Goal: Task Accomplishment & Management: Use online tool/utility

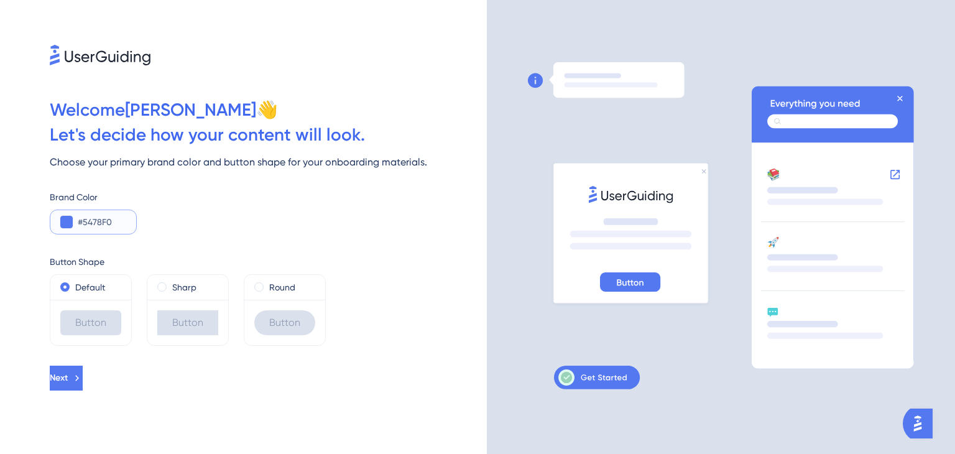
click at [69, 224] on button at bounding box center [66, 222] width 12 height 12
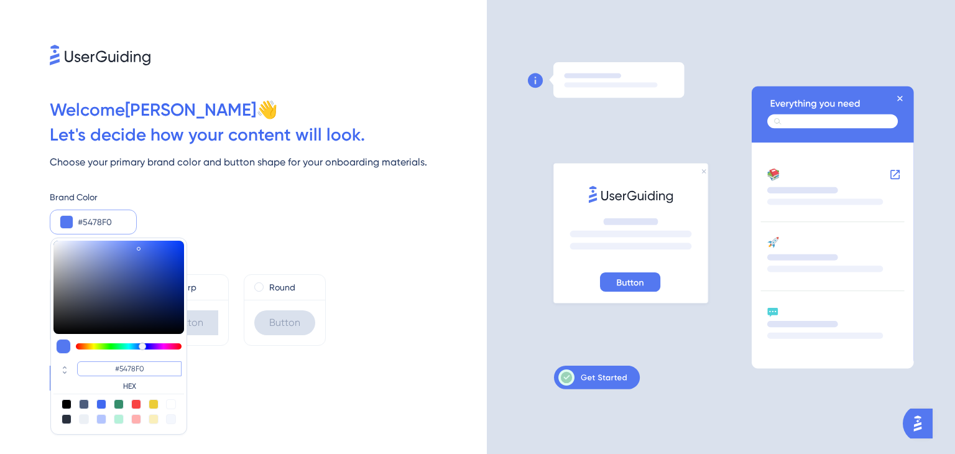
click at [144, 363] on input "#5478F0" at bounding box center [129, 368] width 104 height 15
type input "#5478"
type input "#554477"
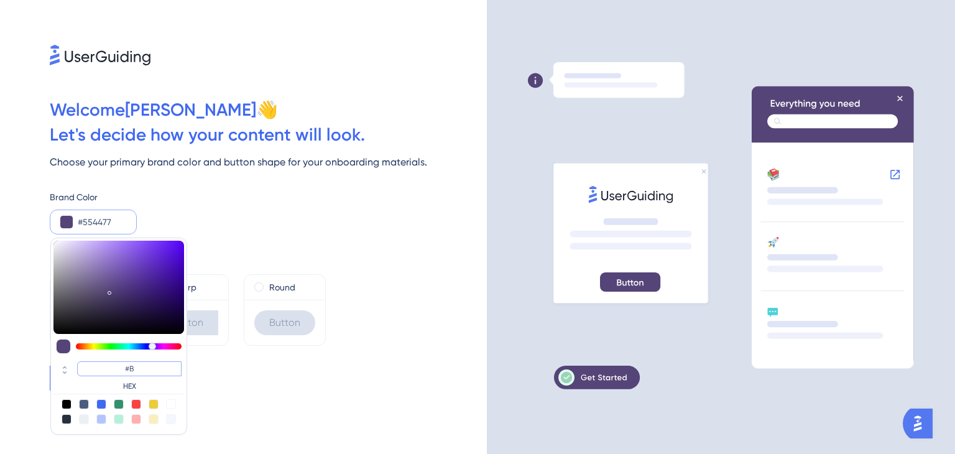
type input "#BA"
type input "#bbaadd"
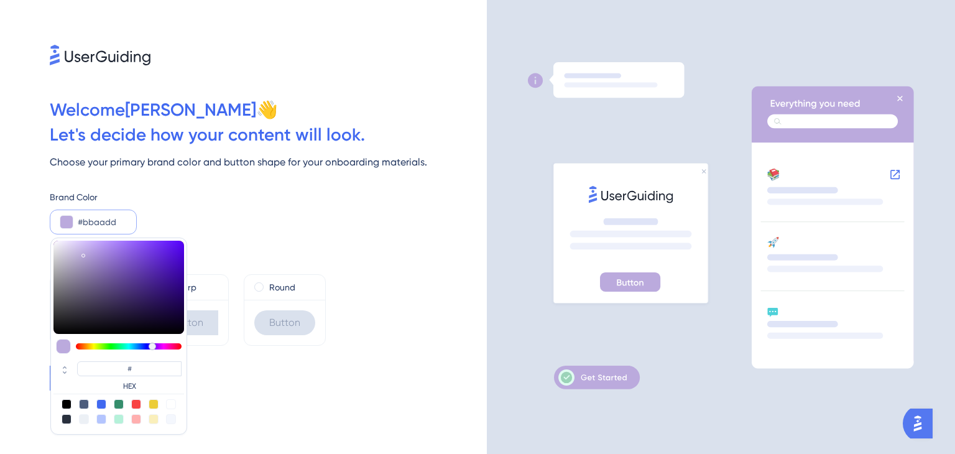
type input "#BBAADD"
paste input "FECDB1"
type input "#fecdb1"
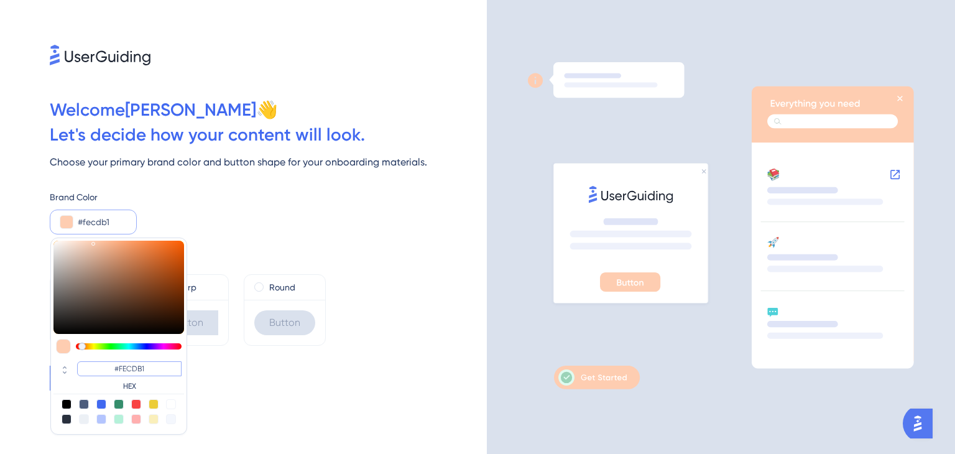
type input "#FECDB1"
click at [234, 385] on div "Next" at bounding box center [268, 378] width 437 height 25
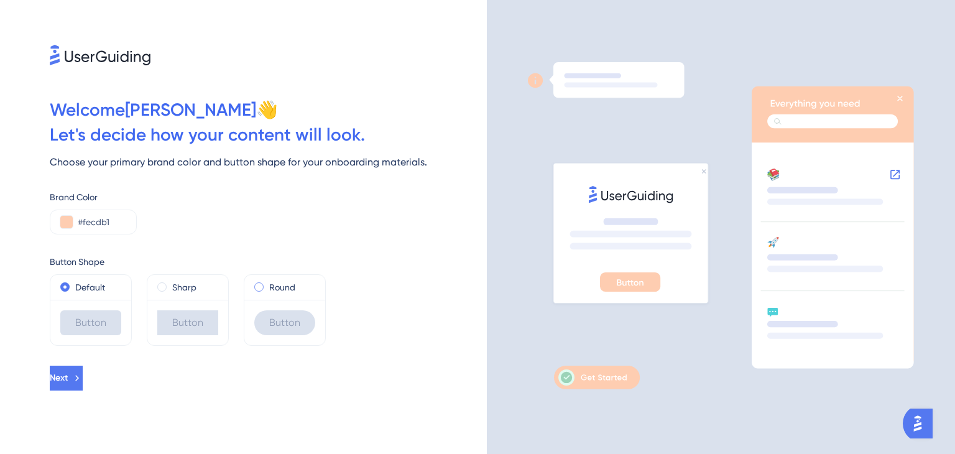
click at [261, 287] on span at bounding box center [258, 286] width 9 height 9
click at [267, 284] on input "radio" at bounding box center [267, 284] width 0 height 0
click at [85, 369] on button "Next" at bounding box center [67, 378] width 35 height 25
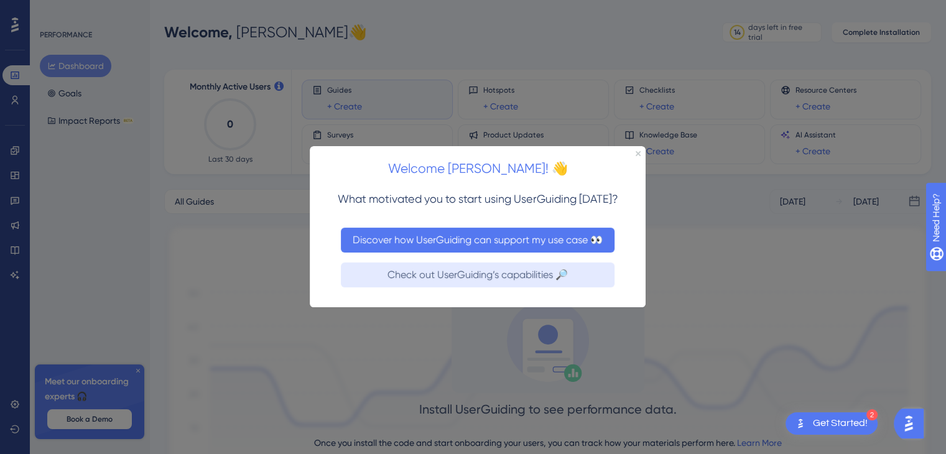
click at [398, 246] on button "Discover how UserGuiding can support my use case 👀" at bounding box center [478, 240] width 274 height 25
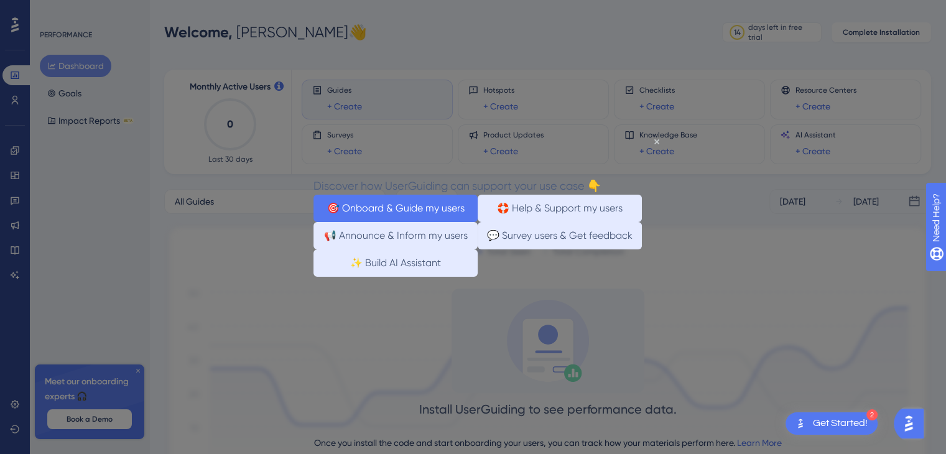
click at [420, 211] on button "🎯 Onboard & Guide my users" at bounding box center [395, 208] width 164 height 27
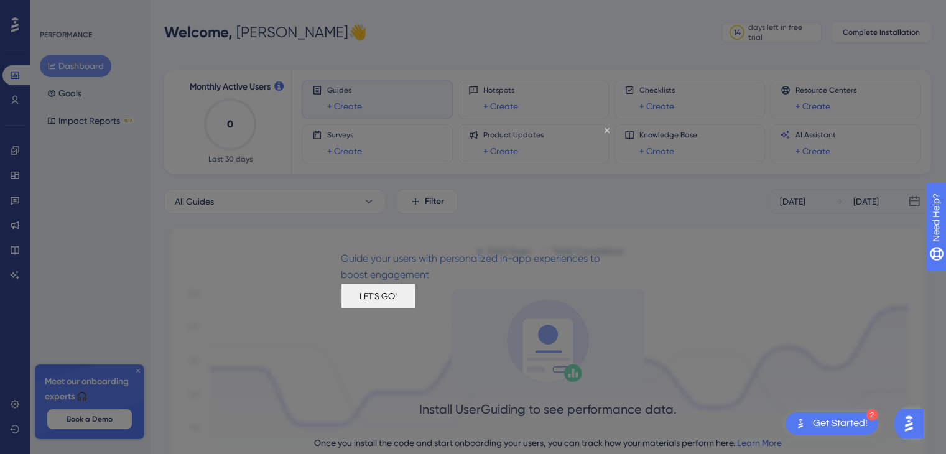
click at [415, 305] on button "LET'S GO!" at bounding box center [378, 296] width 75 height 26
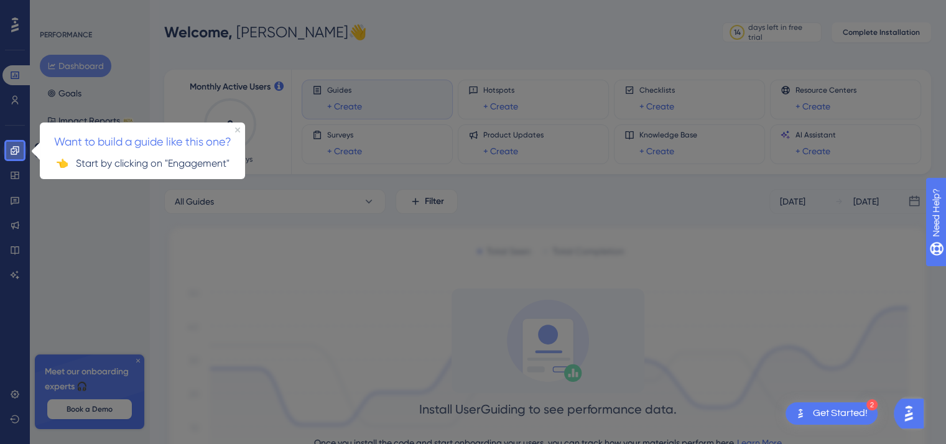
click at [7, 150] on link at bounding box center [14, 151] width 25 height 20
click at [13, 141] on div at bounding box center [14, 71] width 17 height 142
click at [14, 152] on icon at bounding box center [15, 150] width 10 height 10
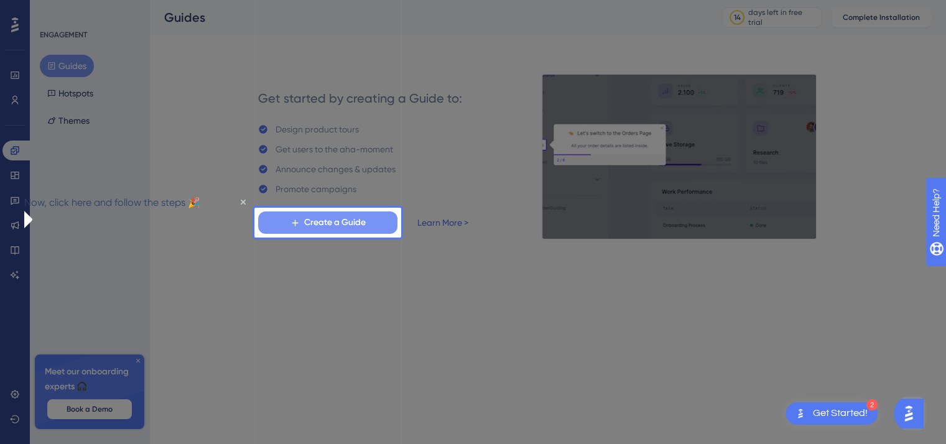
click at [318, 219] on span "Create a Guide" at bounding box center [335, 222] width 62 height 15
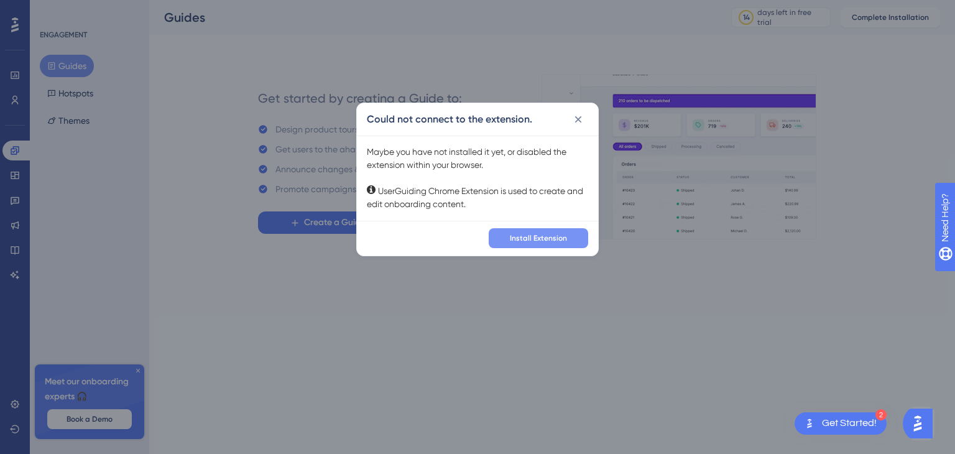
click at [530, 235] on span "Install Extension" at bounding box center [538, 238] width 57 height 10
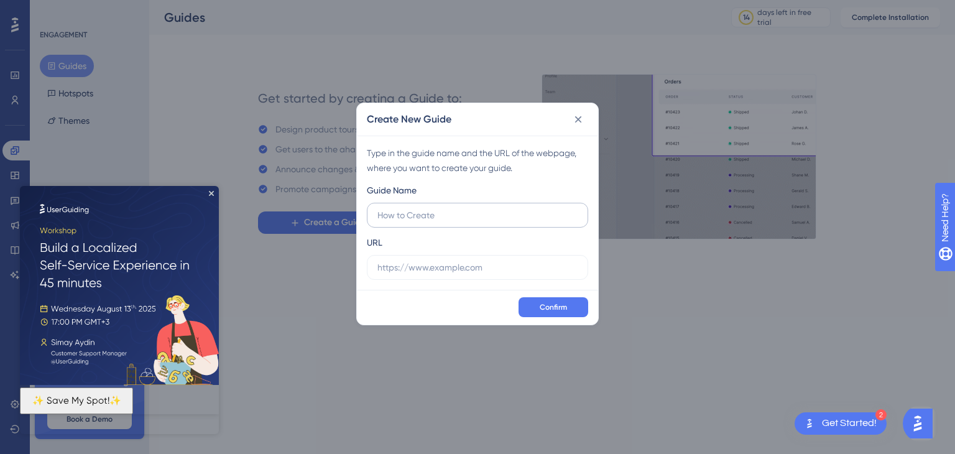
click at [430, 224] on label at bounding box center [477, 215] width 221 height 25
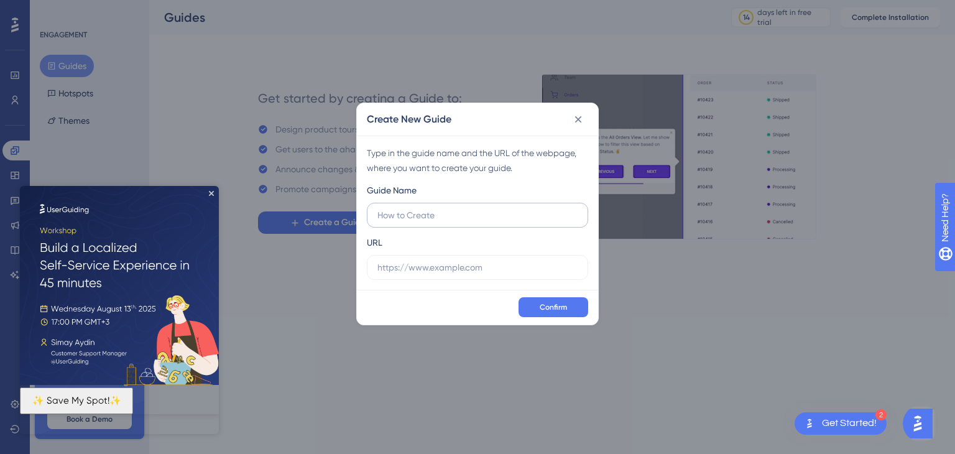
click at [430, 222] on input "text" at bounding box center [477, 215] width 200 height 14
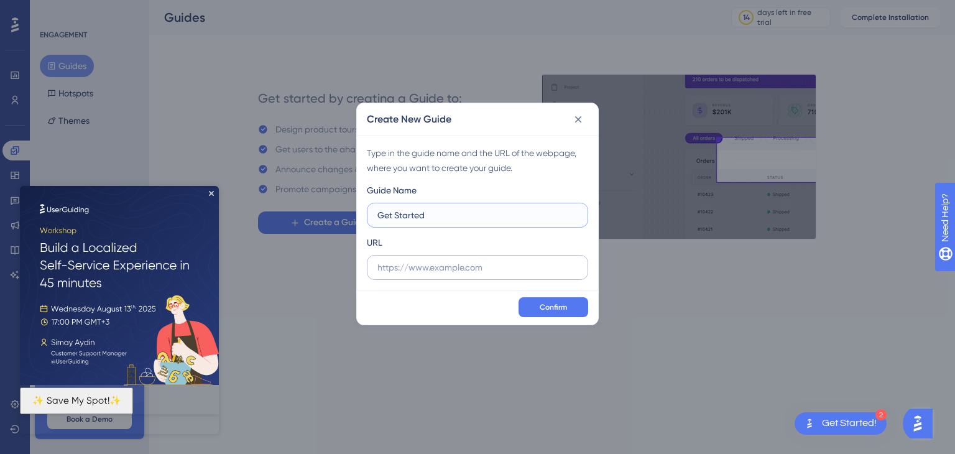
type input "Get Started"
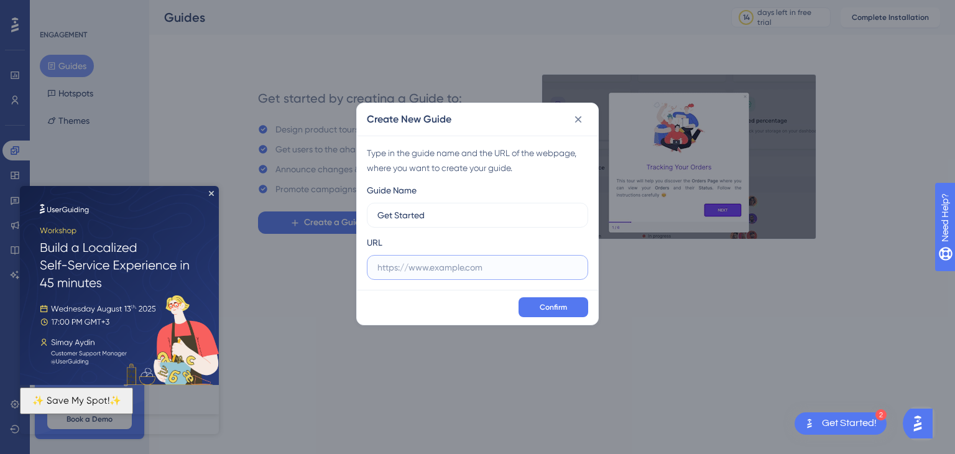
click at [399, 269] on input "text" at bounding box center [477, 268] width 200 height 14
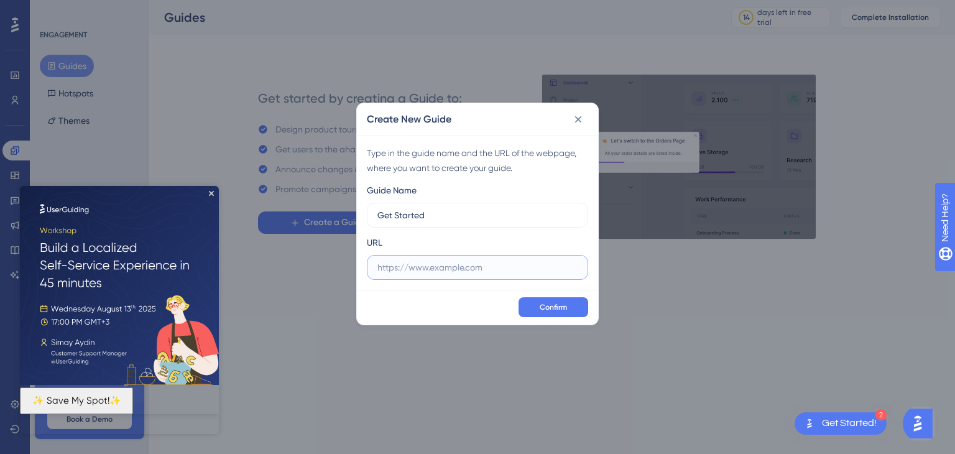
click at [399, 269] on input "text" at bounding box center [477, 268] width 200 height 14
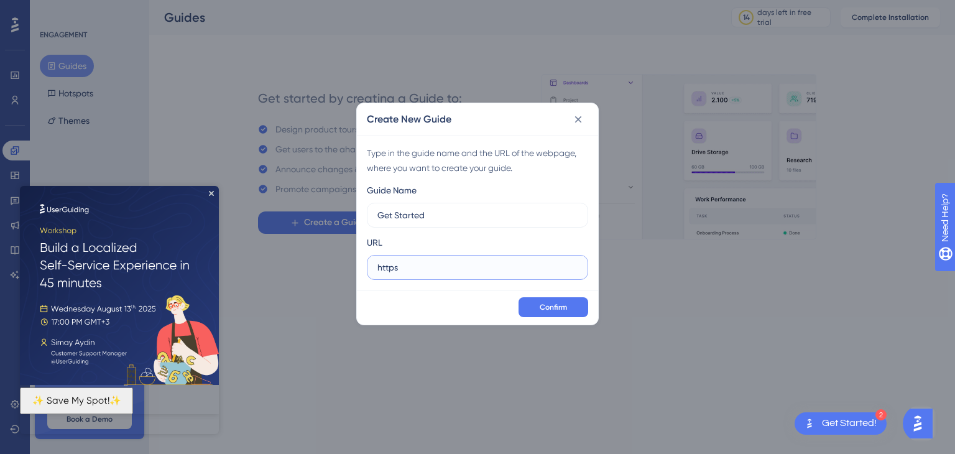
drag, startPoint x: 401, startPoint y: 269, endPoint x: 348, endPoint y: 277, distance: 53.4
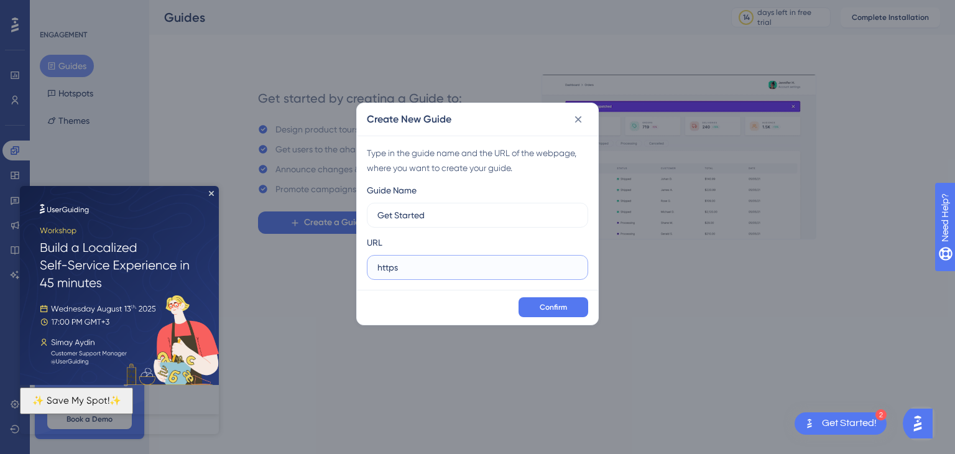
click at [348, 277] on div "Create New Guide Type in the guide name and the URL of the webpage, where you w…" at bounding box center [477, 227] width 955 height 454
paste input "://[DOMAIN_NAME]/"
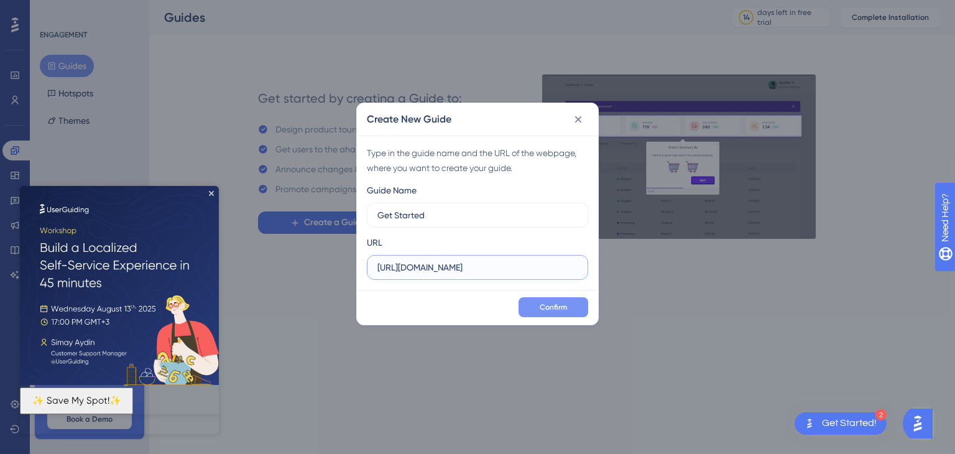
type input "[URL][DOMAIN_NAME]"
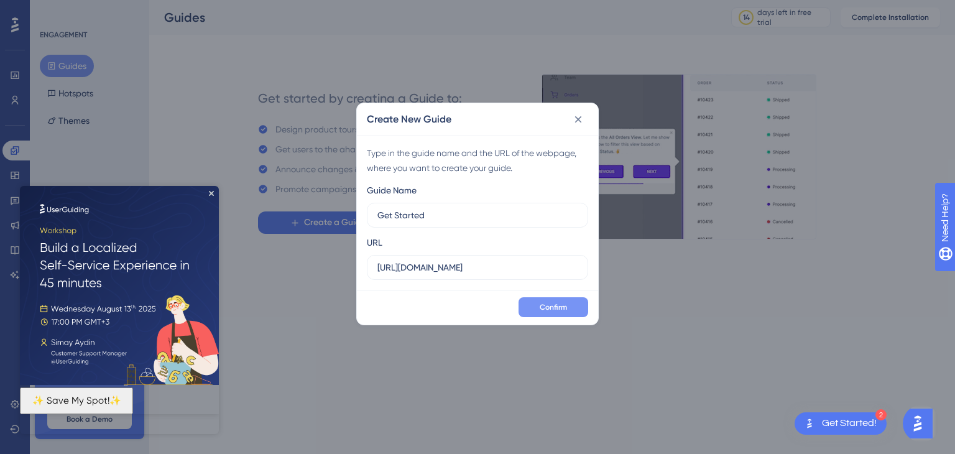
click at [569, 311] on button "Confirm" at bounding box center [554, 307] width 70 height 20
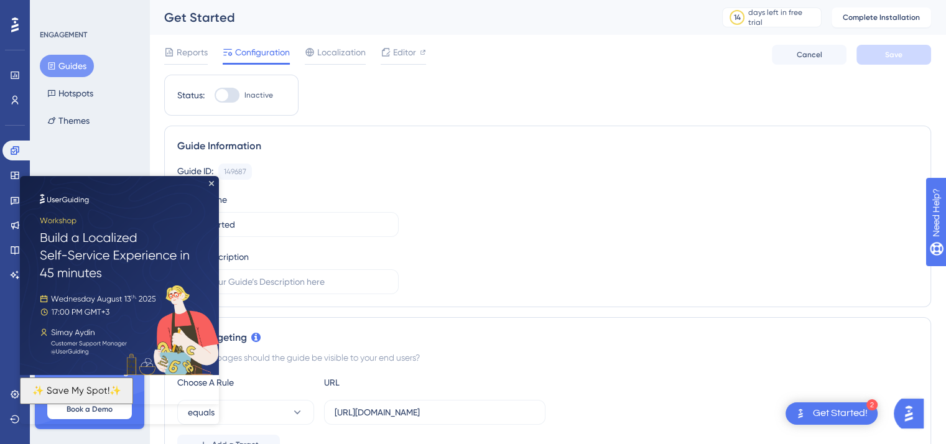
click at [208, 182] on img at bounding box center [119, 275] width 199 height 199
click at [209, 182] on icon "Close Preview" at bounding box center [211, 183] width 5 height 5
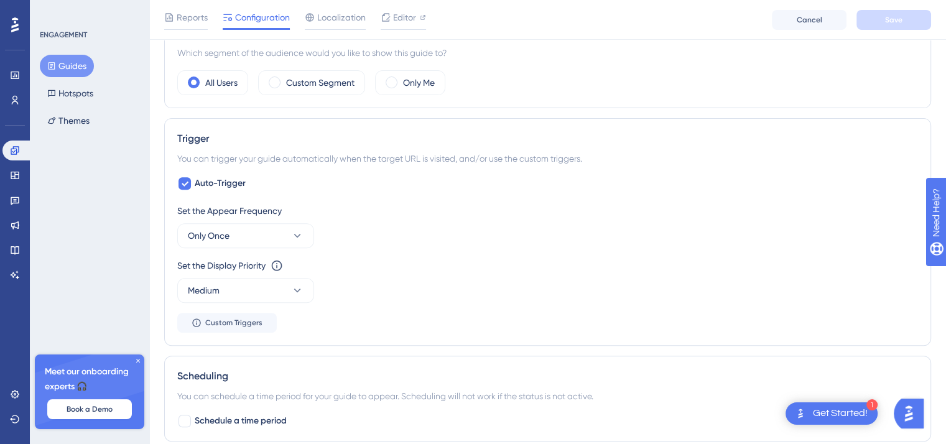
scroll to position [478, 0]
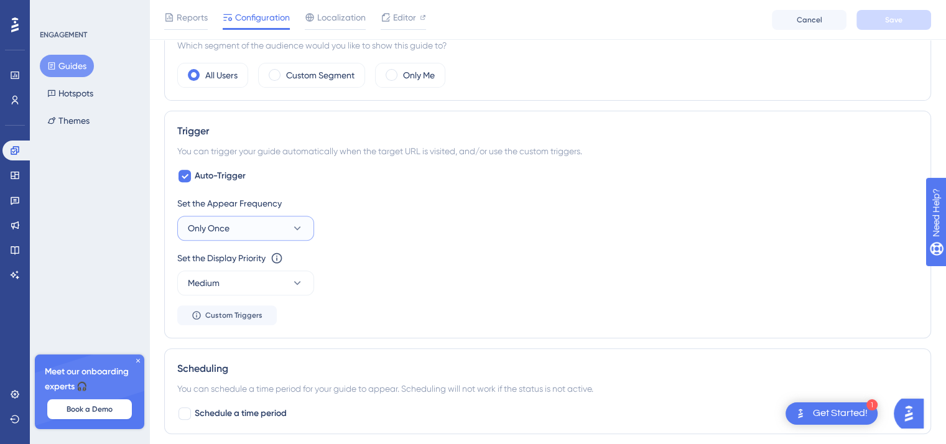
click at [253, 234] on button "Only Once" at bounding box center [245, 228] width 137 height 25
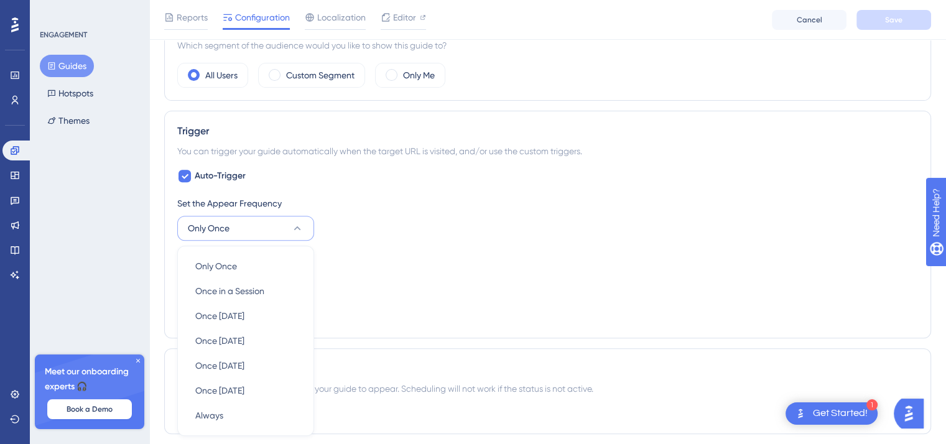
scroll to position [594, 0]
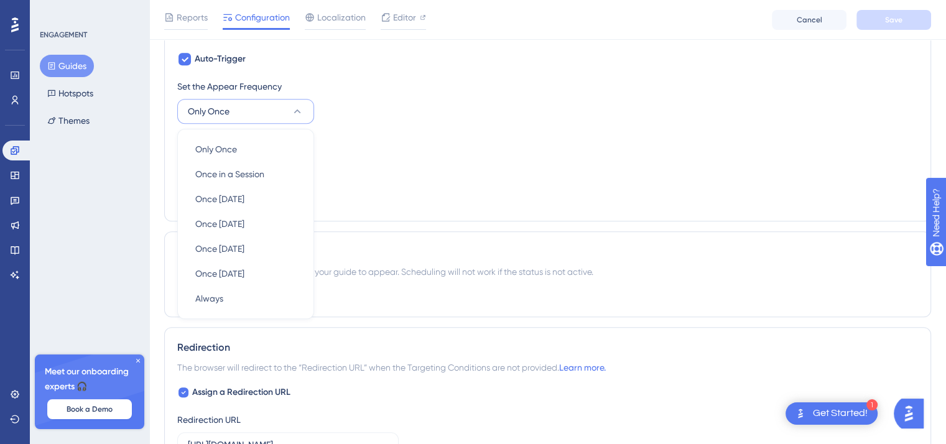
click at [291, 111] on icon at bounding box center [297, 111] width 12 height 12
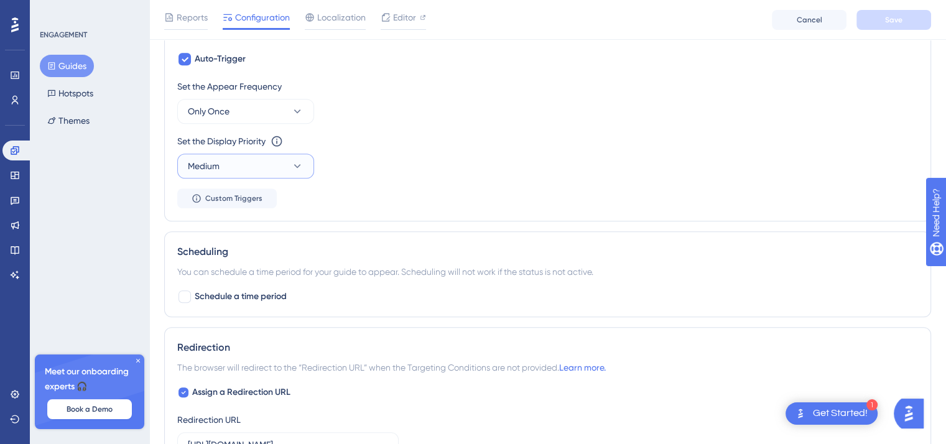
click at [283, 175] on button "Medium" at bounding box center [245, 166] width 137 height 25
click at [280, 164] on button "Medium" at bounding box center [245, 166] width 137 height 25
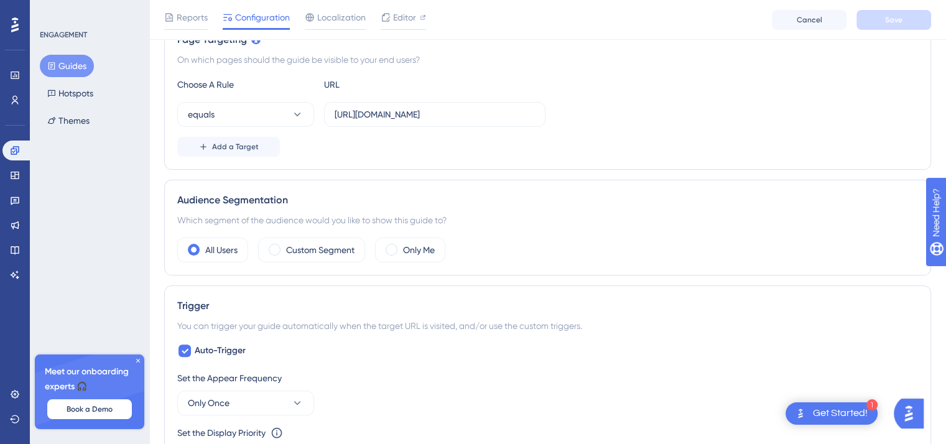
scroll to position [0, 0]
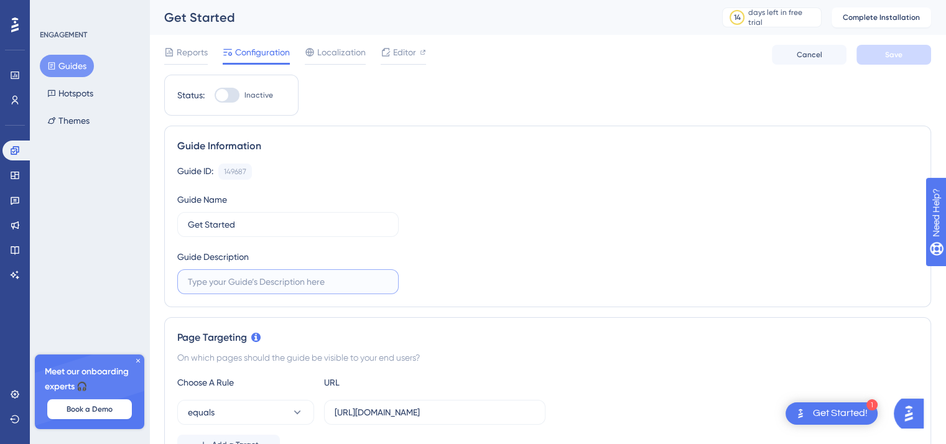
click at [265, 277] on input "text" at bounding box center [288, 282] width 200 height 14
click at [258, 287] on input "text" at bounding box center [288, 282] width 200 height 14
paste input ""Get your home services sorted with Helpr’s smart booking system. Smooth, fast,…"
type input ""Get your home services sorted with Helpr’s smart booking system. Smooth, fast,…"
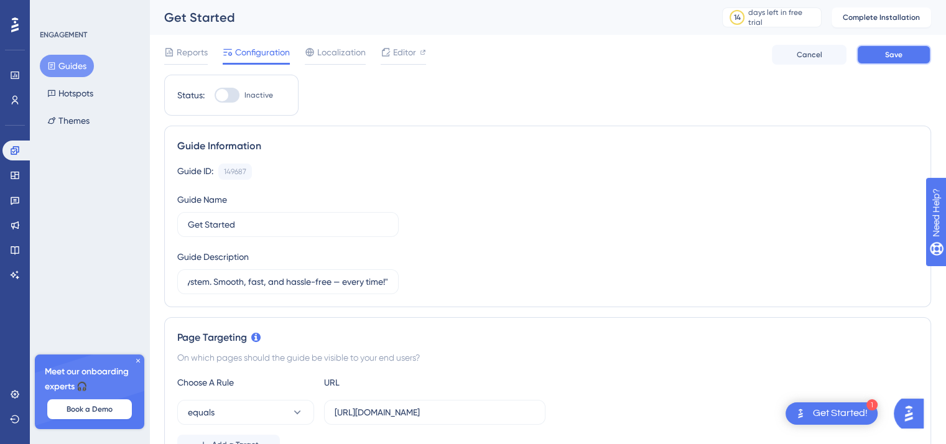
scroll to position [0, 0]
click at [925, 52] on button "Save" at bounding box center [893, 55] width 75 height 20
